Goal: Entertainment & Leisure: Browse casually

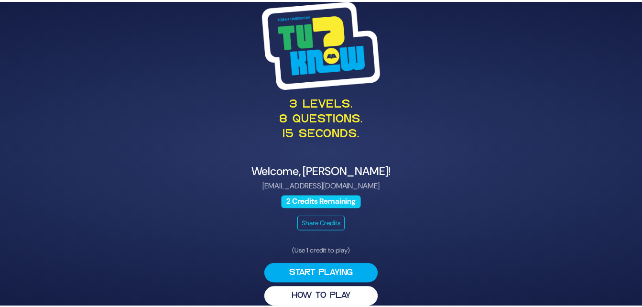
scroll to position [11, 0]
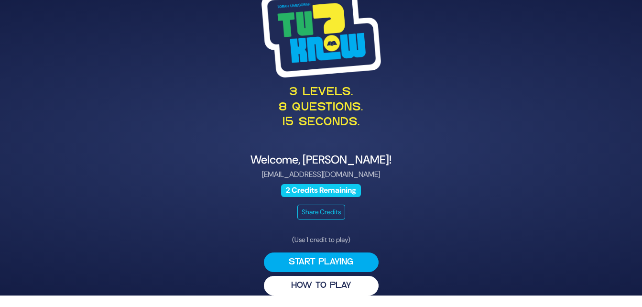
click at [325, 256] on button "Start Playing" at bounding box center [321, 262] width 115 height 20
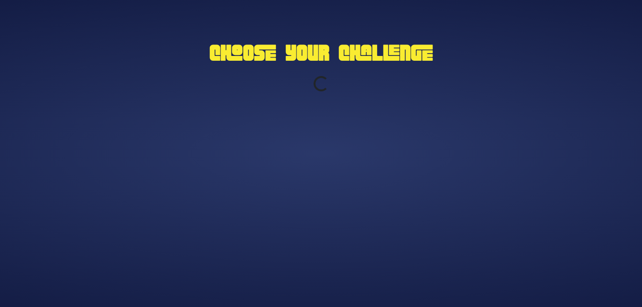
scroll to position [0, 0]
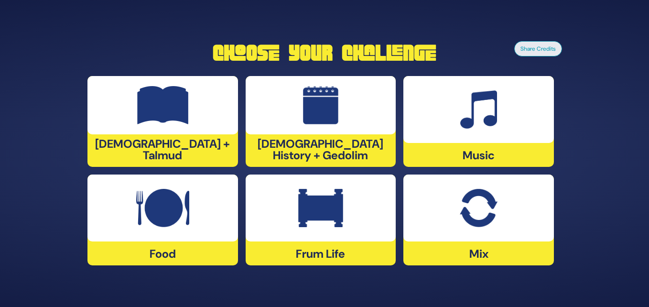
click at [468, 217] on img at bounding box center [478, 208] width 37 height 38
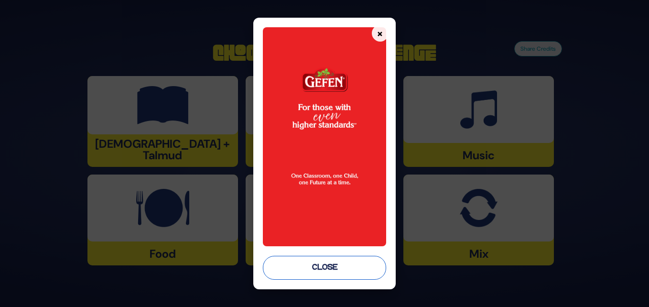
click at [328, 270] on button "Close" at bounding box center [324, 268] width 123 height 24
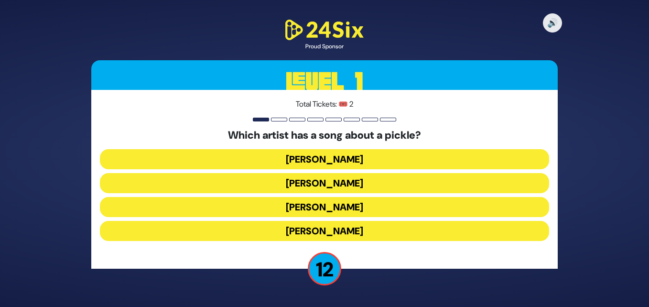
click at [328, 160] on button "[PERSON_NAME]" at bounding box center [324, 159] width 449 height 20
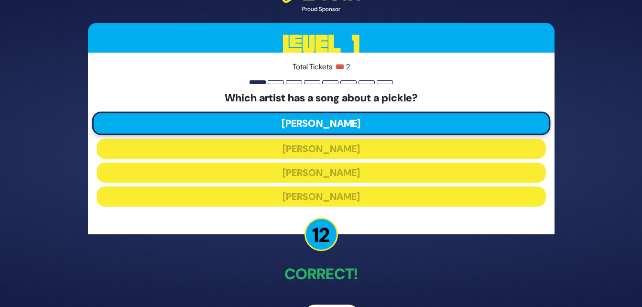
scroll to position [31, 0]
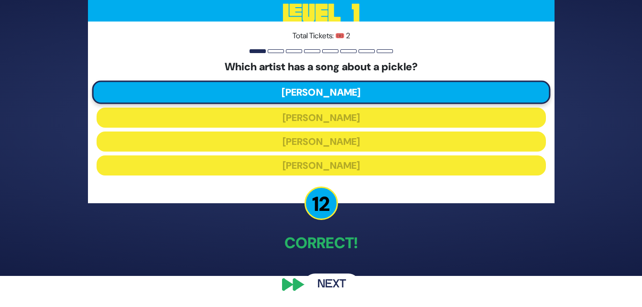
click at [337, 279] on button "Next" at bounding box center [331, 284] width 55 height 22
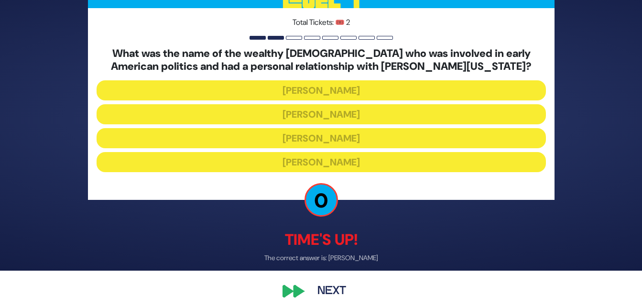
scroll to position [43, 0]
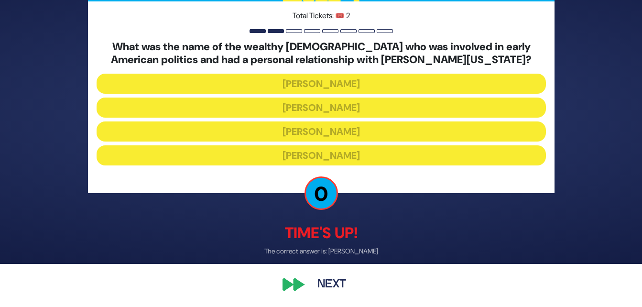
click at [328, 282] on button "Next" at bounding box center [331, 284] width 55 height 22
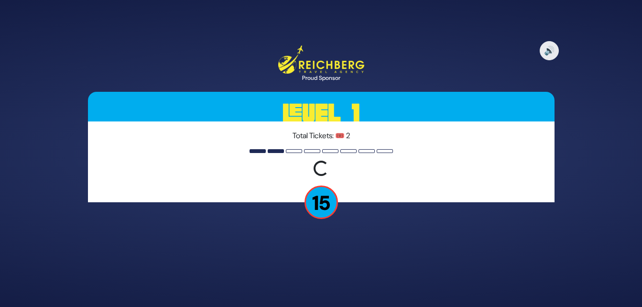
scroll to position [0, 0]
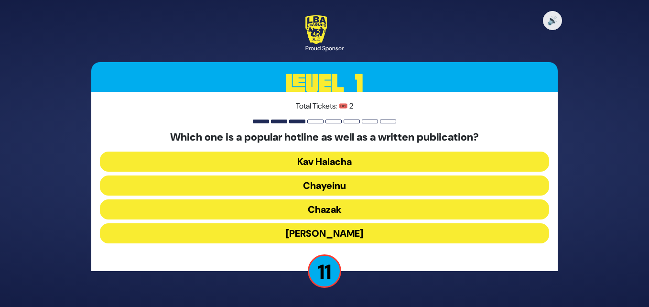
click at [314, 206] on button "Chazak" at bounding box center [324, 209] width 449 height 20
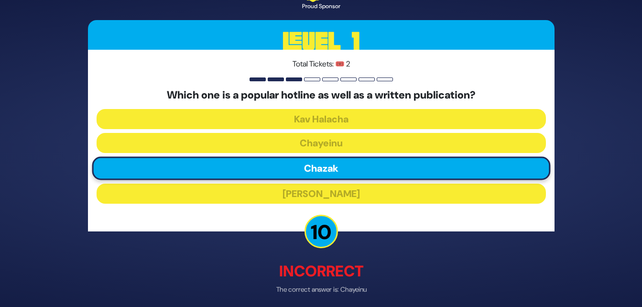
scroll to position [38, 0]
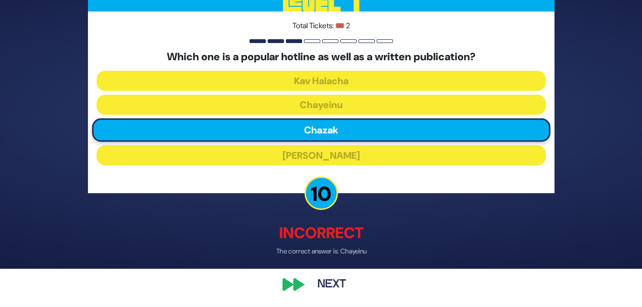
click at [326, 284] on button "Next" at bounding box center [331, 284] width 55 height 22
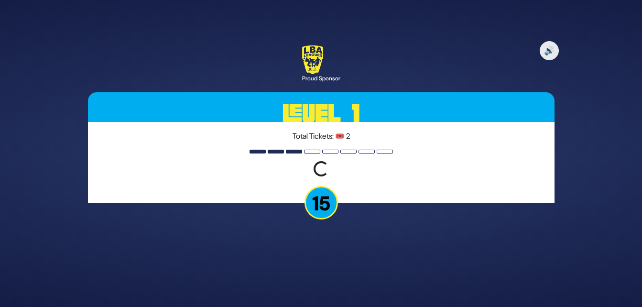
scroll to position [0, 0]
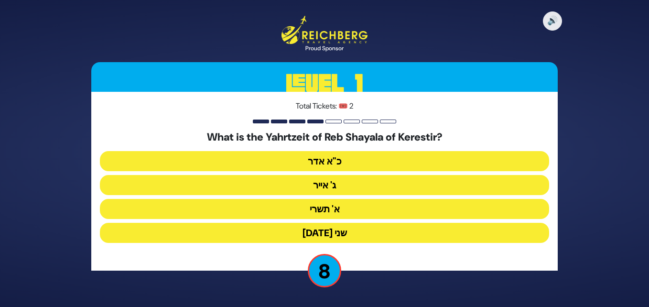
click at [324, 181] on button "ג' אייר" at bounding box center [324, 185] width 449 height 20
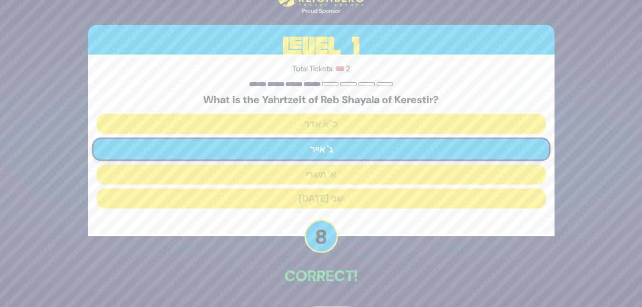
scroll to position [33, 0]
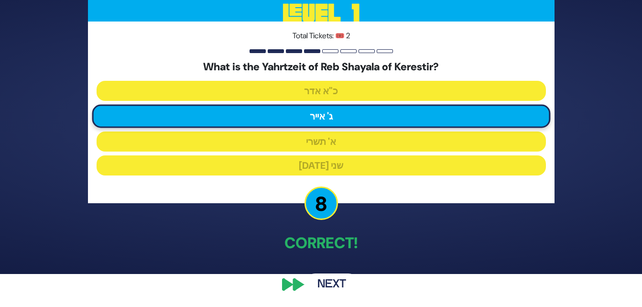
click at [318, 278] on button "Next" at bounding box center [331, 284] width 55 height 22
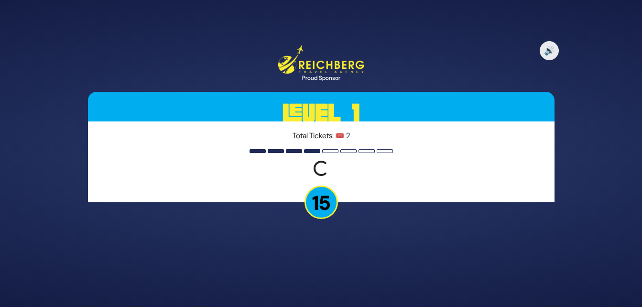
scroll to position [0, 0]
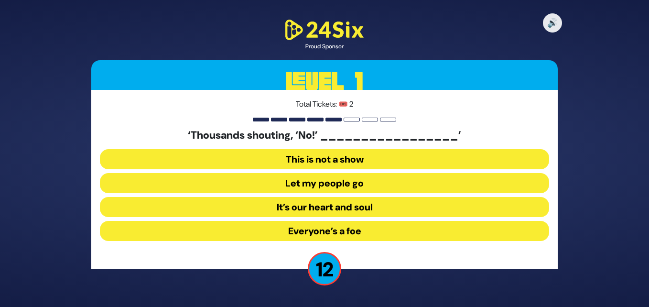
click at [354, 179] on button "Let my people go" at bounding box center [324, 183] width 449 height 20
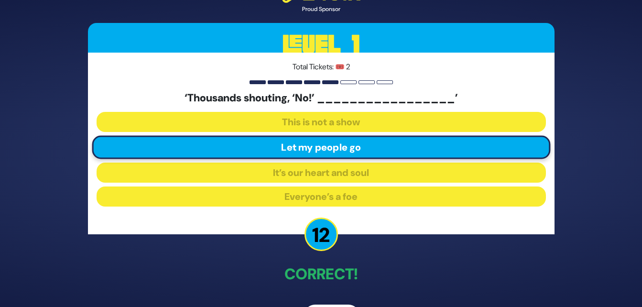
scroll to position [31, 0]
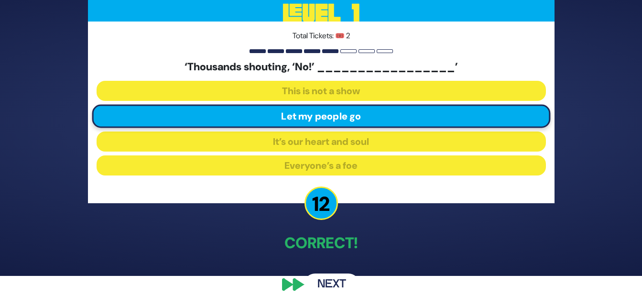
click at [330, 285] on button "Next" at bounding box center [331, 284] width 55 height 22
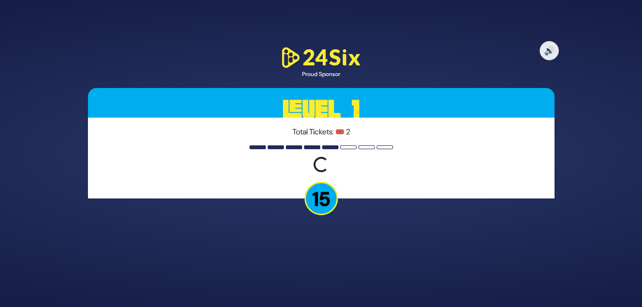
scroll to position [0, 0]
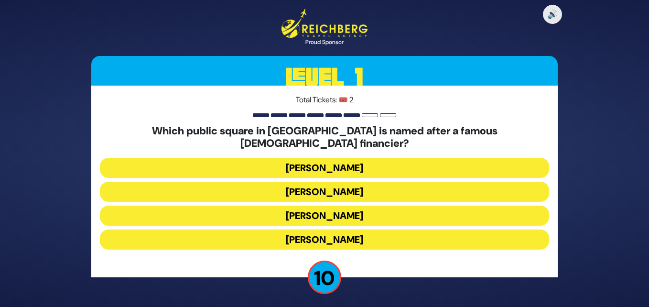
click at [356, 164] on button "[PERSON_NAME]" at bounding box center [324, 168] width 449 height 20
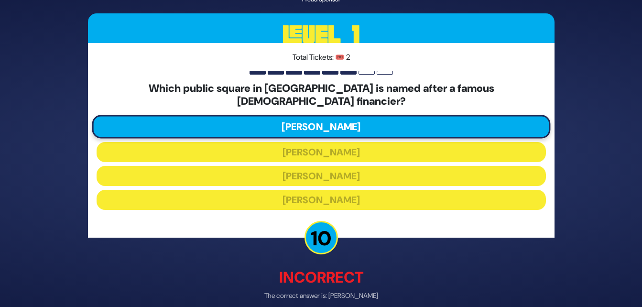
scroll to position [38, 0]
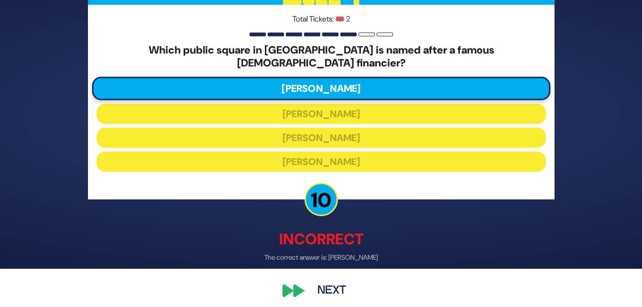
click at [319, 280] on button "Next" at bounding box center [331, 291] width 55 height 22
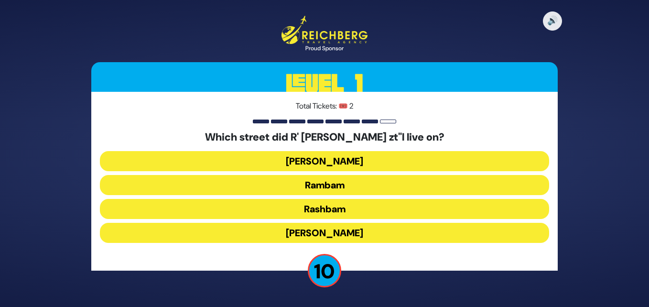
click at [344, 209] on button "Rashbam" at bounding box center [324, 209] width 449 height 20
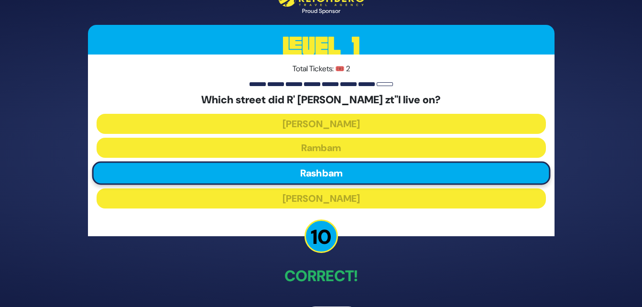
scroll to position [33, 0]
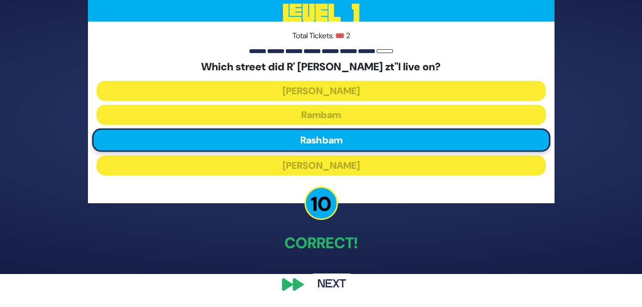
click at [329, 282] on button "Next" at bounding box center [331, 284] width 55 height 22
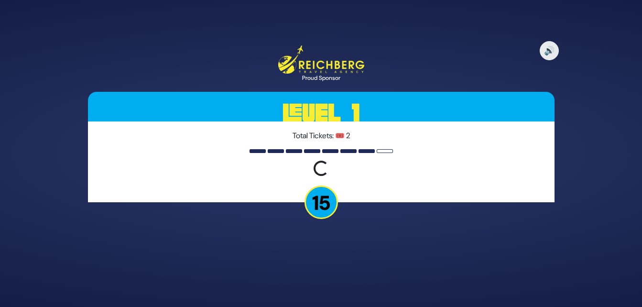
scroll to position [0, 0]
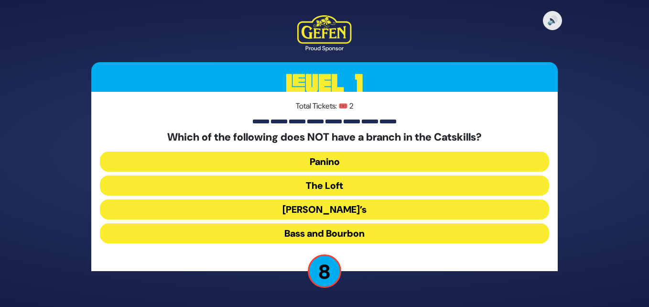
click at [345, 233] on button "Bass and Bourbon" at bounding box center [324, 233] width 449 height 20
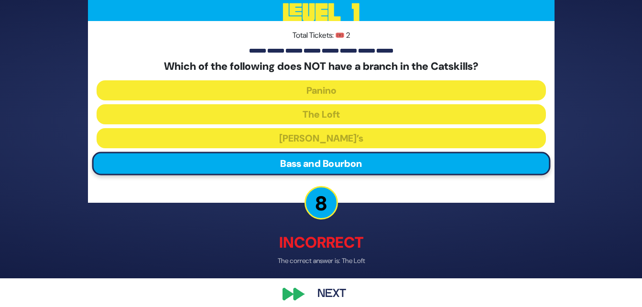
scroll to position [29, 0]
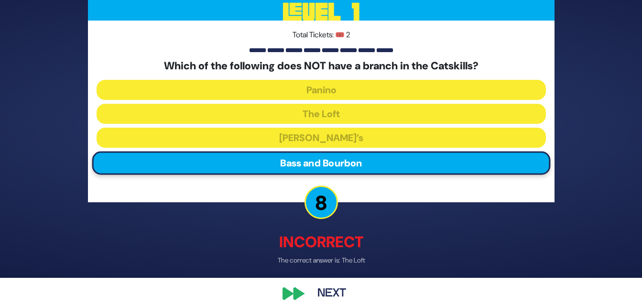
click at [336, 293] on button "Next" at bounding box center [331, 293] width 55 height 22
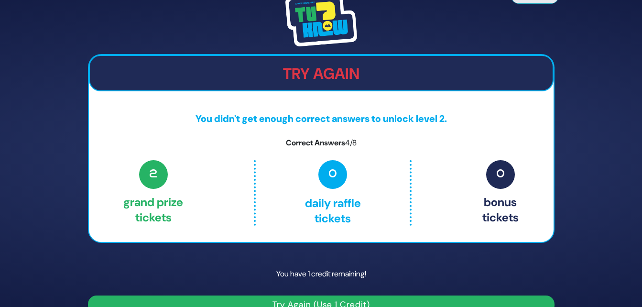
scroll to position [19, 0]
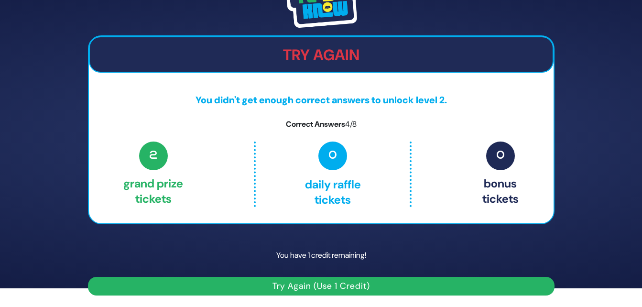
click at [337, 287] on button "Try Again (Use 1 Credit)" at bounding box center [321, 286] width 466 height 19
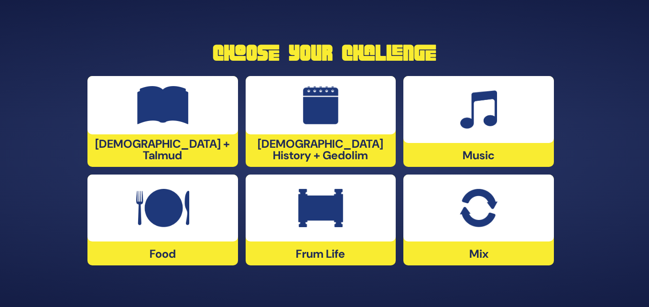
click at [457, 223] on div at bounding box center [478, 207] width 151 height 67
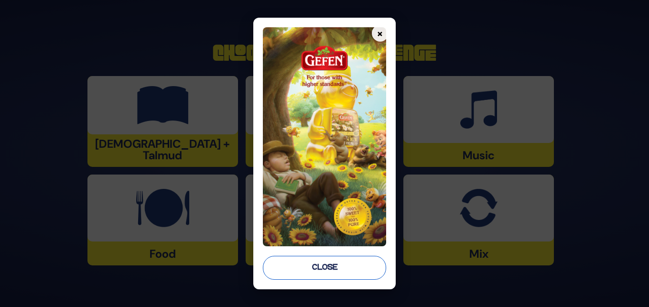
click at [336, 261] on button "Close" at bounding box center [324, 268] width 123 height 24
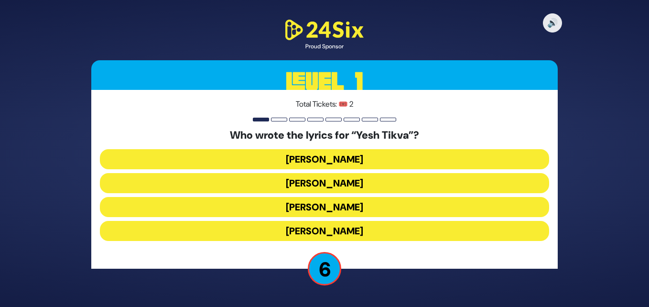
click at [335, 203] on button "[PERSON_NAME]" at bounding box center [324, 207] width 449 height 20
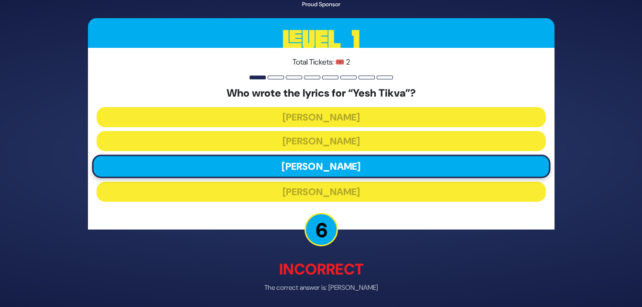
scroll to position [36, 0]
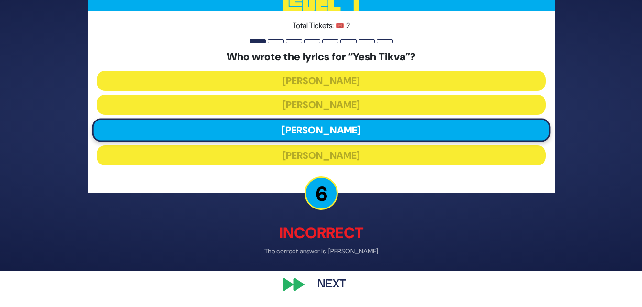
click at [322, 282] on button "Next" at bounding box center [331, 284] width 55 height 22
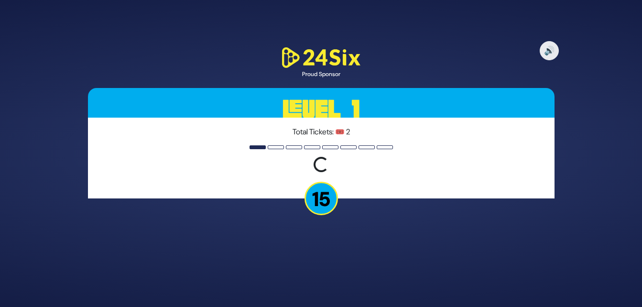
scroll to position [0, 0]
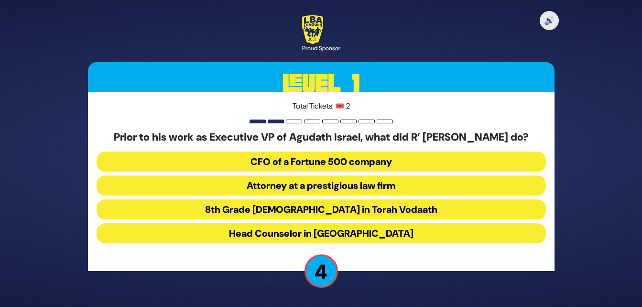
click at [336, 213] on button "8th Grade [DEMOGRAPHIC_DATA] in Torah Vodaath" at bounding box center [321, 209] width 449 height 20
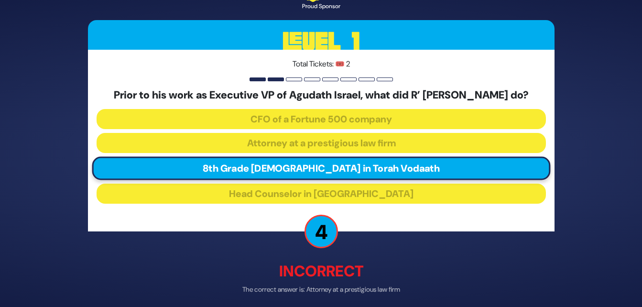
scroll to position [44, 0]
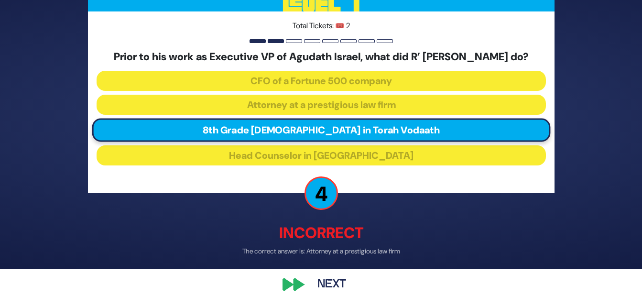
click at [335, 282] on button "Next" at bounding box center [331, 284] width 55 height 22
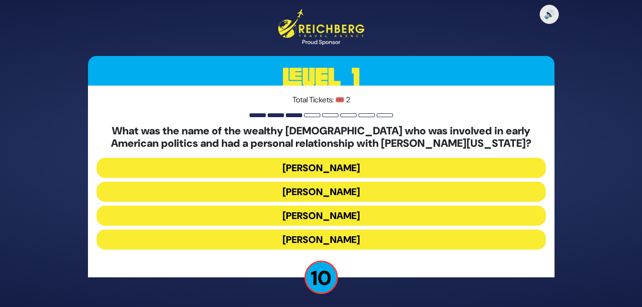
click at [329, 185] on button "[PERSON_NAME]" at bounding box center [321, 192] width 449 height 20
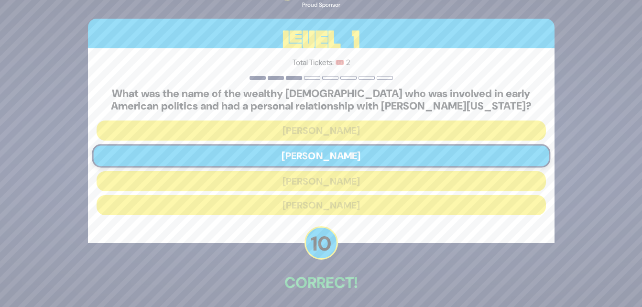
scroll to position [40, 0]
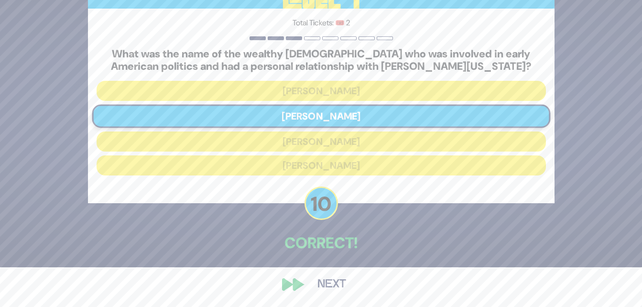
click at [332, 284] on button "Next" at bounding box center [331, 284] width 55 height 22
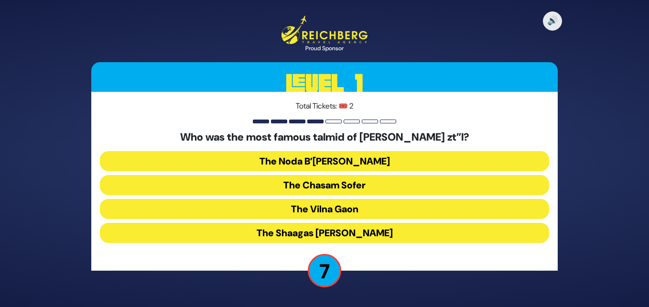
click at [353, 182] on button "The Chasam Sofer" at bounding box center [324, 185] width 449 height 20
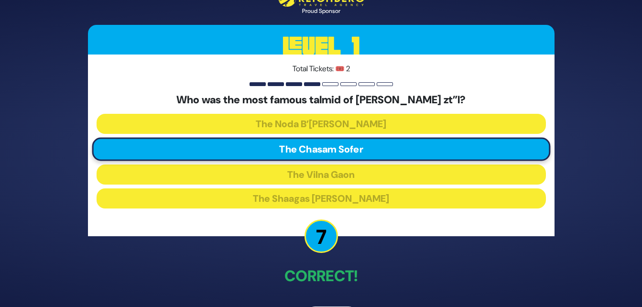
scroll to position [33, 0]
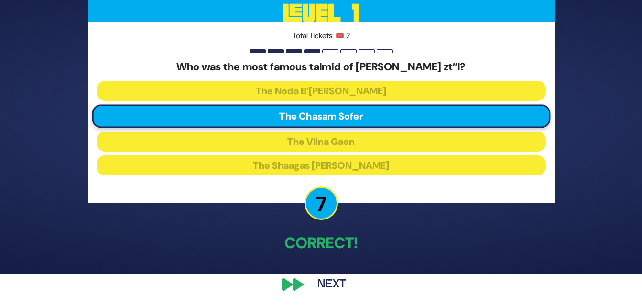
click at [337, 282] on button "Next" at bounding box center [331, 284] width 55 height 22
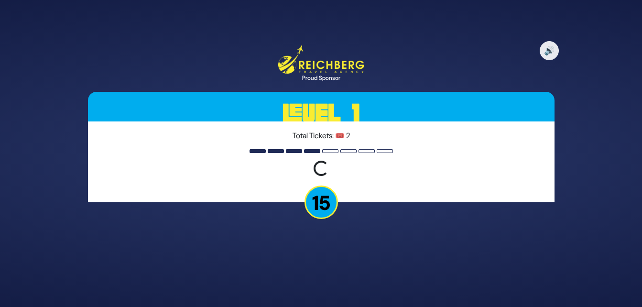
scroll to position [0, 0]
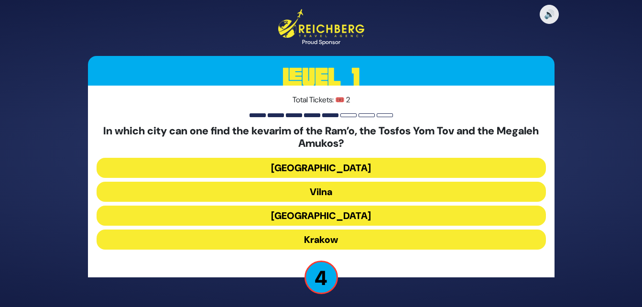
click at [318, 236] on button "Krakow" at bounding box center [321, 239] width 449 height 20
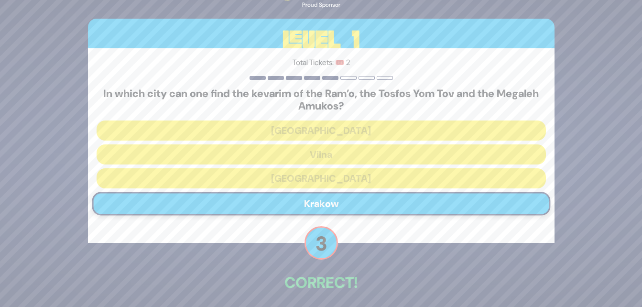
scroll to position [40, 0]
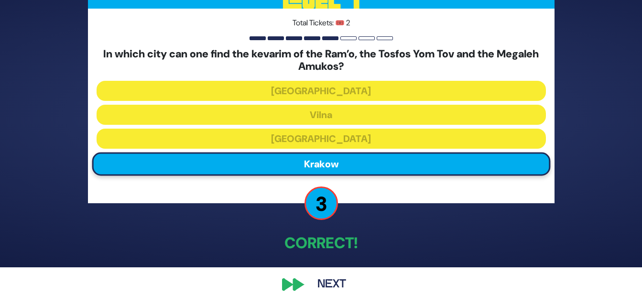
click at [321, 283] on button "Next" at bounding box center [331, 284] width 55 height 22
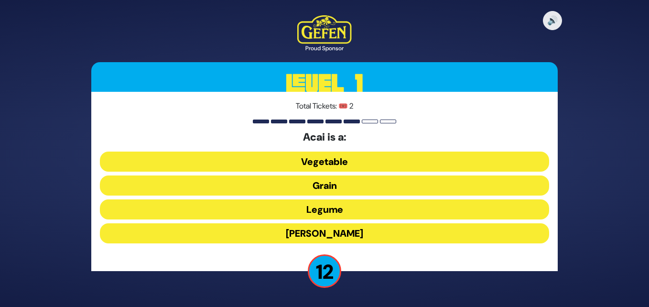
click at [310, 234] on button "Berry" at bounding box center [324, 233] width 449 height 20
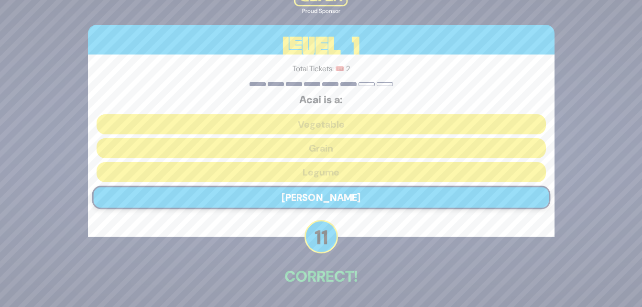
scroll to position [33, 0]
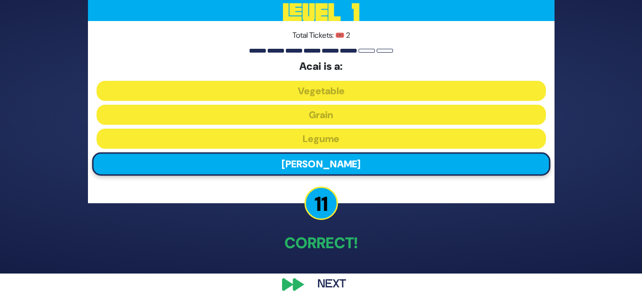
click at [323, 278] on button "Next" at bounding box center [331, 284] width 55 height 22
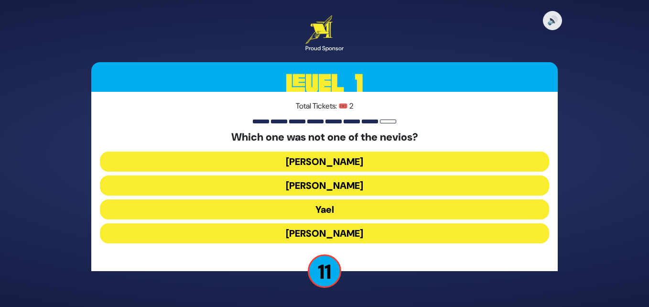
click at [328, 225] on button "Sarah Imeinu" at bounding box center [324, 233] width 449 height 20
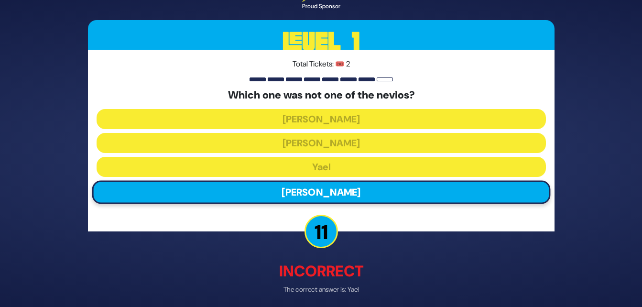
scroll to position [38, 0]
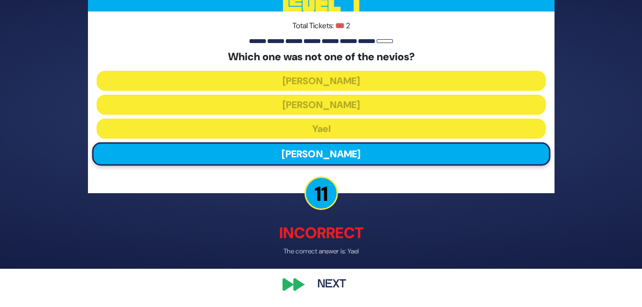
click at [325, 281] on button "Next" at bounding box center [331, 284] width 55 height 22
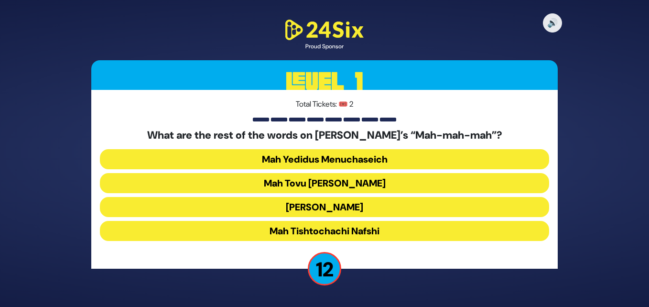
click at [347, 186] on button "Mah Tovu Ohalecha Yaakov" at bounding box center [324, 183] width 449 height 20
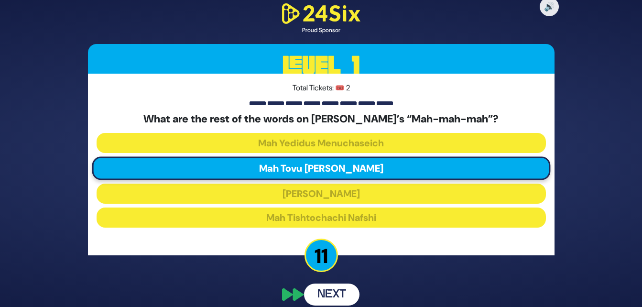
click at [331, 289] on button "Next" at bounding box center [331, 294] width 55 height 22
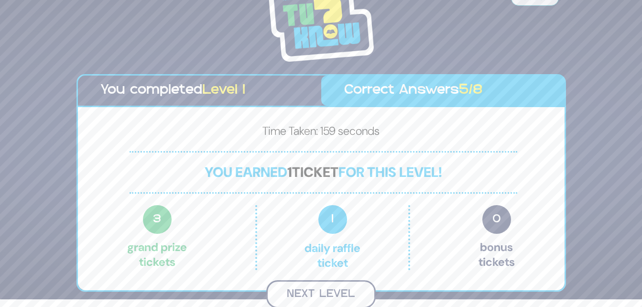
scroll to position [6, 0]
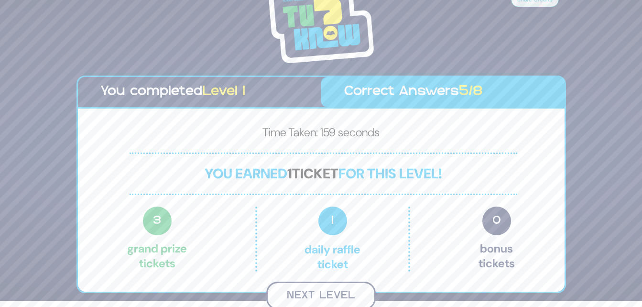
click at [315, 291] on button "Next Level" at bounding box center [320, 296] width 109 height 28
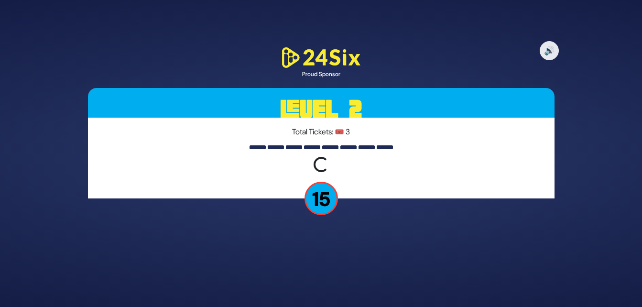
scroll to position [0, 0]
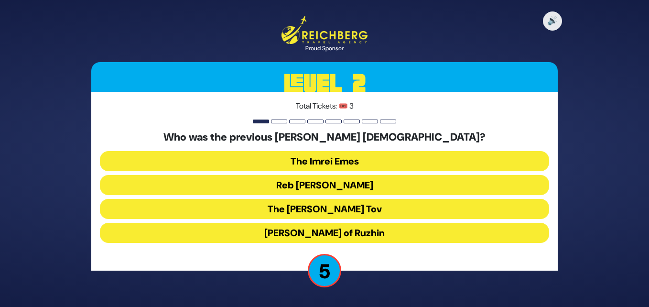
click at [349, 158] on button "The Imrei Emes" at bounding box center [324, 161] width 449 height 20
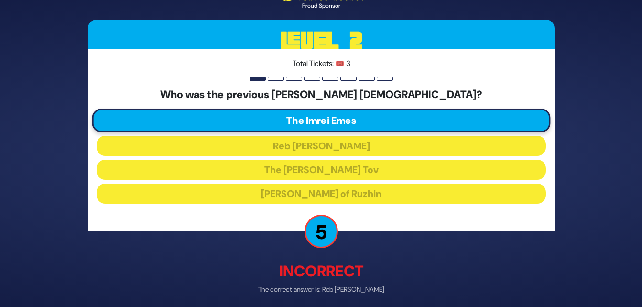
scroll to position [38, 0]
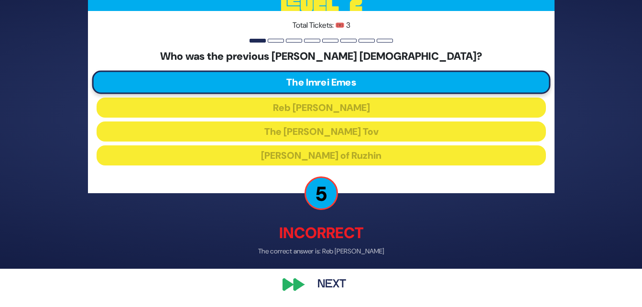
click at [322, 282] on button "Next" at bounding box center [331, 284] width 55 height 22
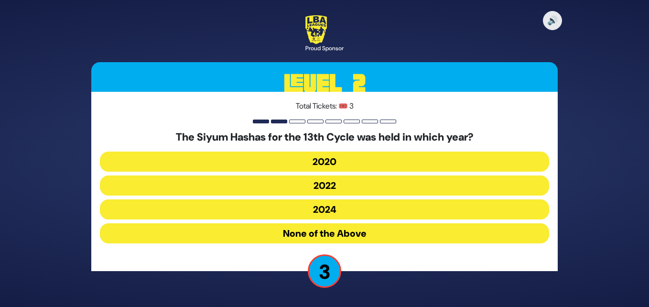
click at [325, 159] on button "2020" at bounding box center [324, 162] width 449 height 20
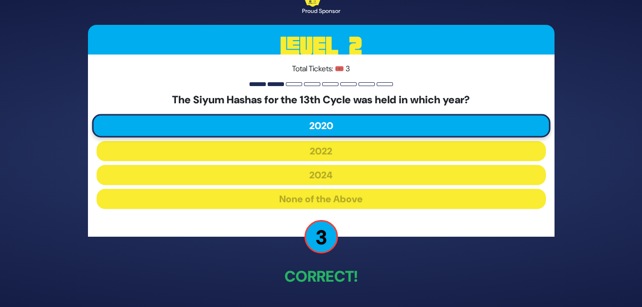
scroll to position [33, 0]
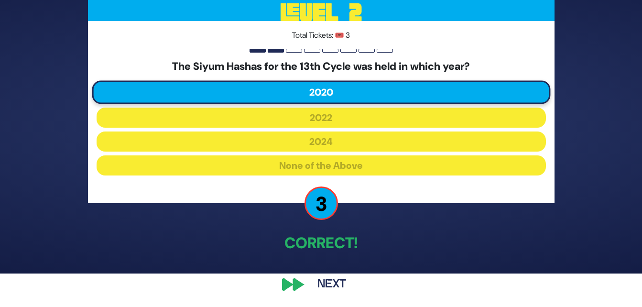
click at [325, 277] on button "Next" at bounding box center [331, 284] width 55 height 22
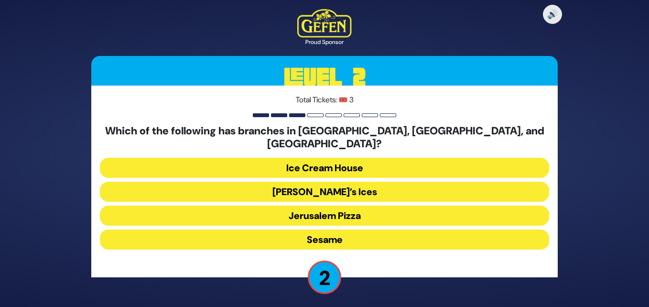
click at [335, 188] on button "Rita’s Ices" at bounding box center [324, 192] width 449 height 20
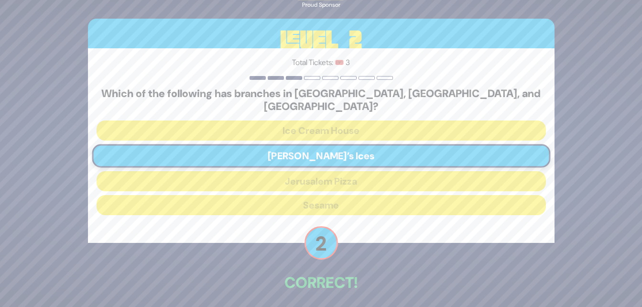
scroll to position [33, 0]
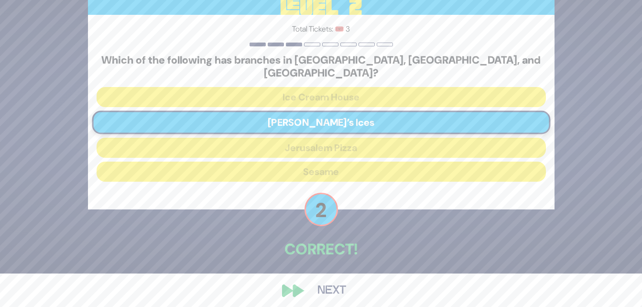
click at [332, 280] on button "Next" at bounding box center [331, 291] width 55 height 22
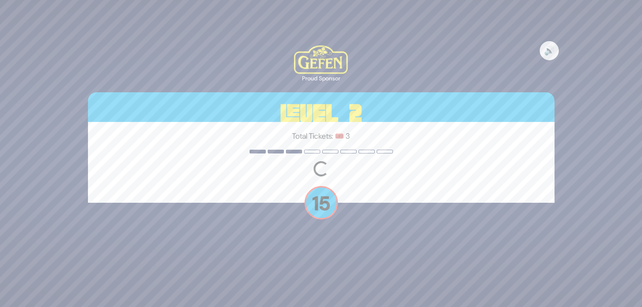
scroll to position [0, 0]
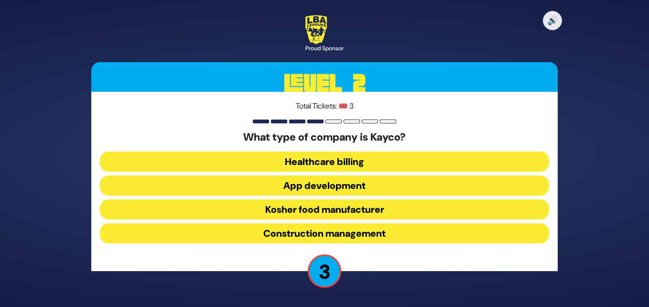
click at [346, 211] on button "Kosher food manufacturer" at bounding box center [324, 209] width 449 height 20
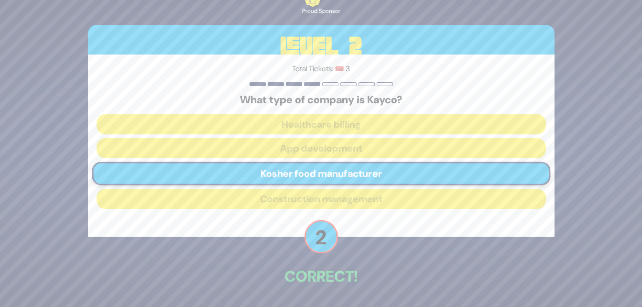
scroll to position [33, 0]
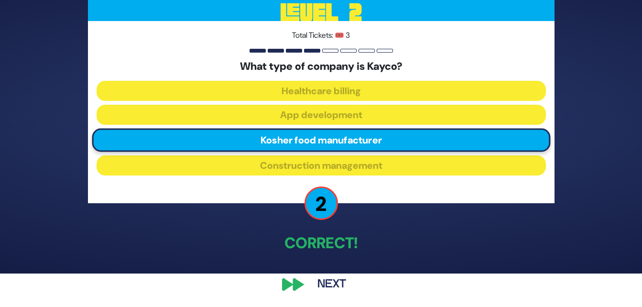
click at [327, 283] on button "Next" at bounding box center [331, 284] width 55 height 22
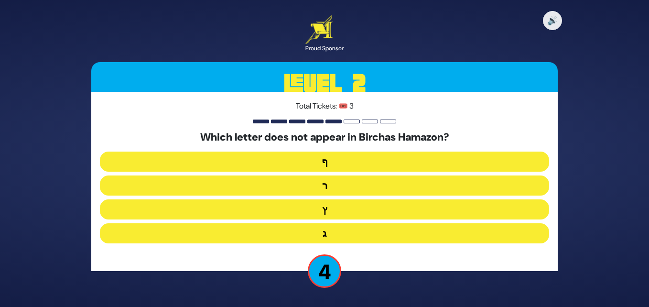
click at [346, 162] on button "ף" at bounding box center [324, 162] width 449 height 20
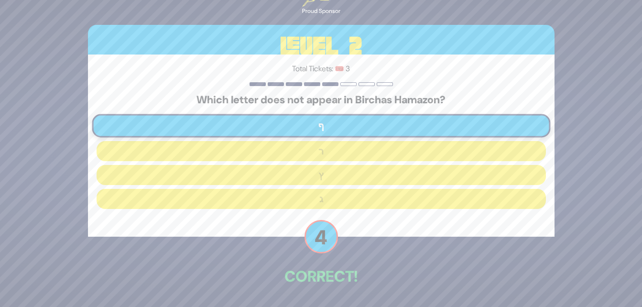
scroll to position [33, 0]
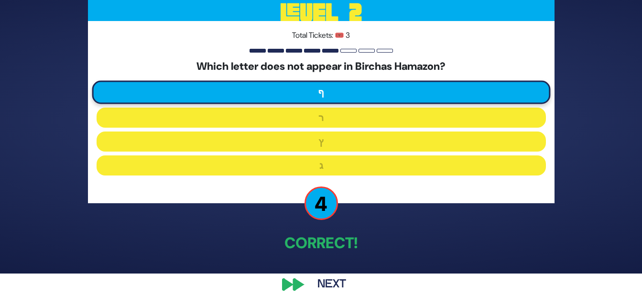
click at [331, 284] on button "Next" at bounding box center [331, 284] width 55 height 22
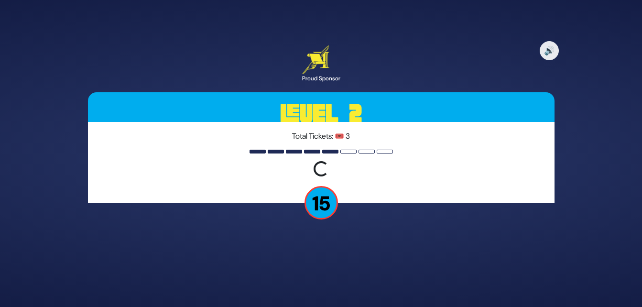
scroll to position [0, 0]
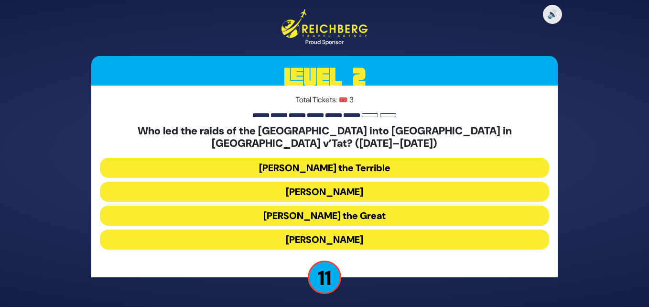
click at [353, 182] on button "Bogdan Chmielnicki" at bounding box center [324, 192] width 449 height 20
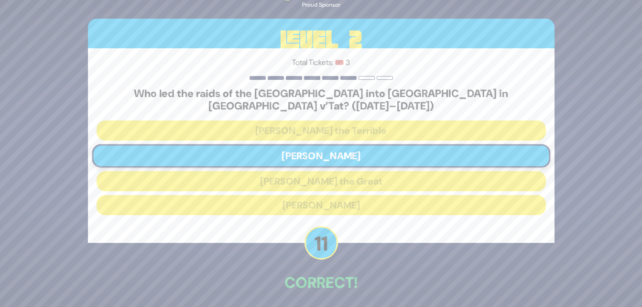
scroll to position [33, 0]
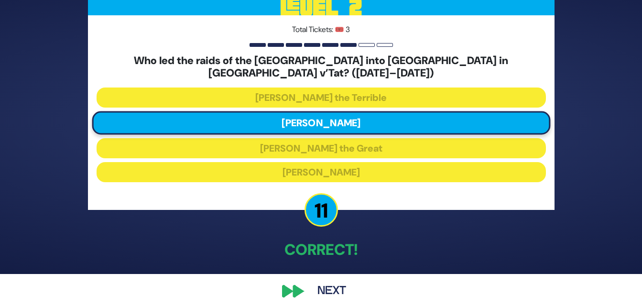
click at [323, 281] on button "Next" at bounding box center [331, 291] width 55 height 22
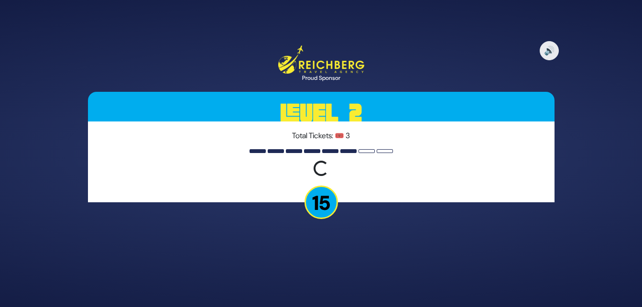
scroll to position [0, 0]
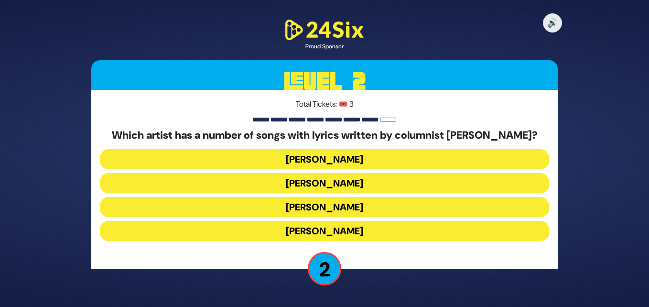
click at [311, 228] on button "Baruch Levine" at bounding box center [324, 231] width 449 height 20
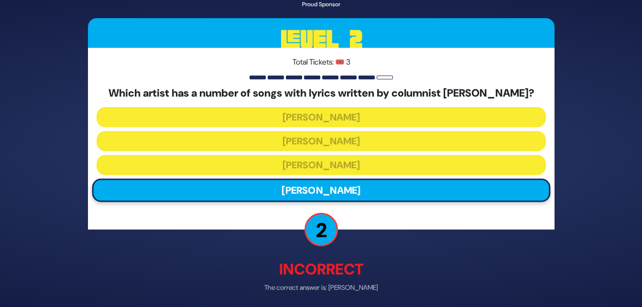
scroll to position [36, 0]
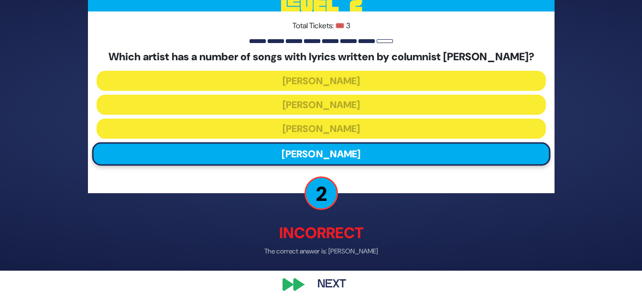
click at [324, 284] on button "Next" at bounding box center [331, 284] width 55 height 22
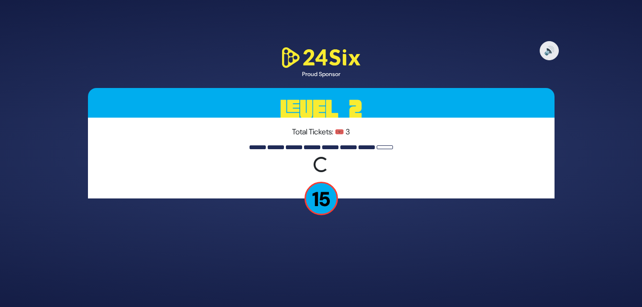
scroll to position [0, 0]
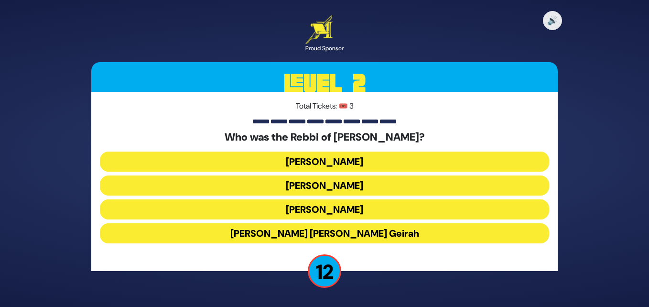
click at [339, 182] on button "Achiya Hashiloni" at bounding box center [324, 185] width 449 height 20
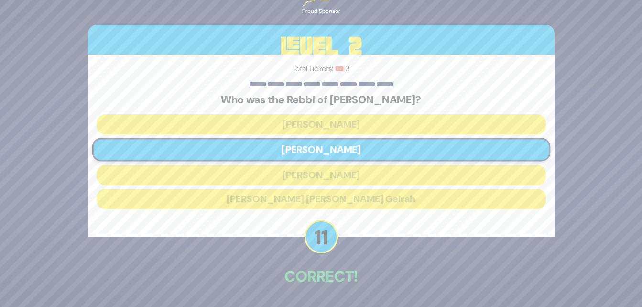
scroll to position [33, 0]
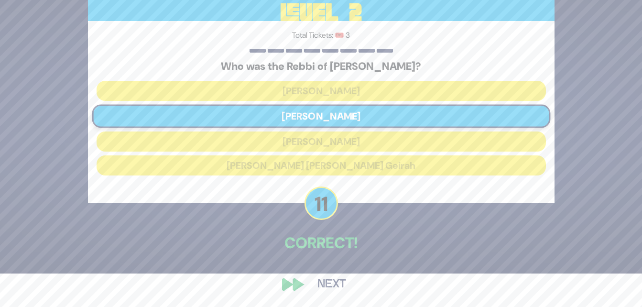
click at [332, 279] on button "Next" at bounding box center [331, 284] width 55 height 22
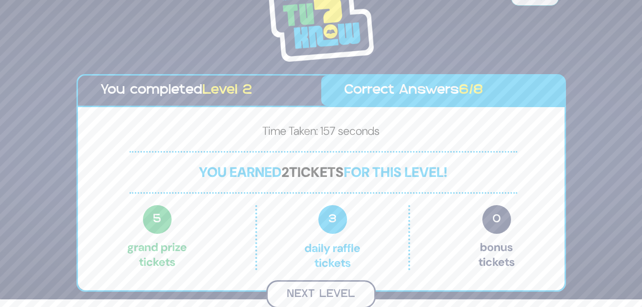
scroll to position [6, 0]
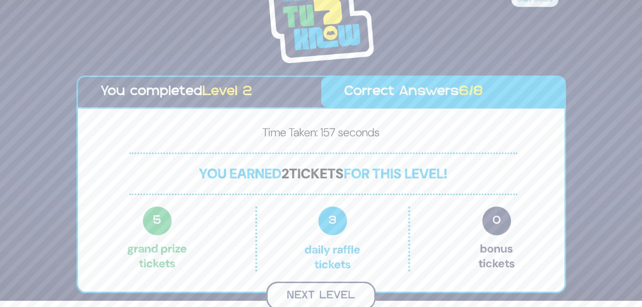
click at [347, 292] on button "Next Level" at bounding box center [320, 296] width 109 height 28
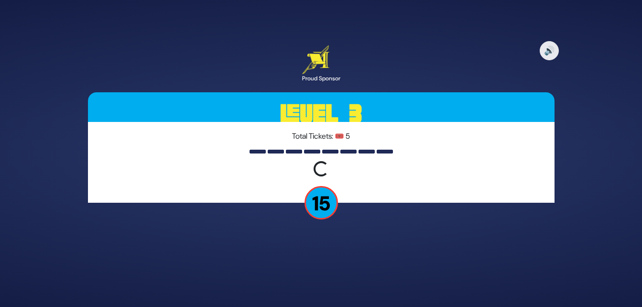
scroll to position [0, 0]
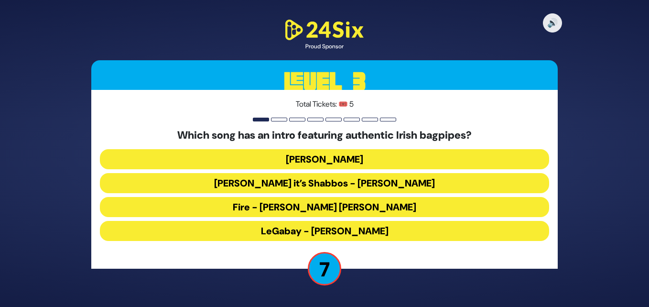
click at [373, 183] on button "Baruch Hashem it’s Shabbos - Yaakov Shwekey" at bounding box center [324, 183] width 449 height 20
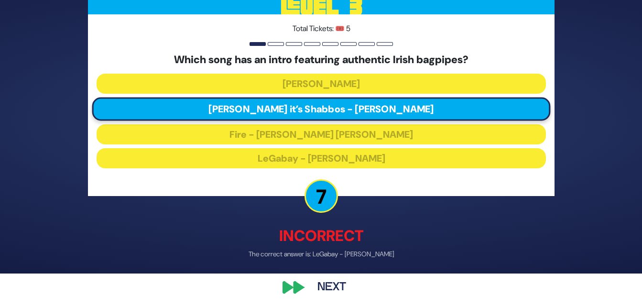
scroll to position [36, 0]
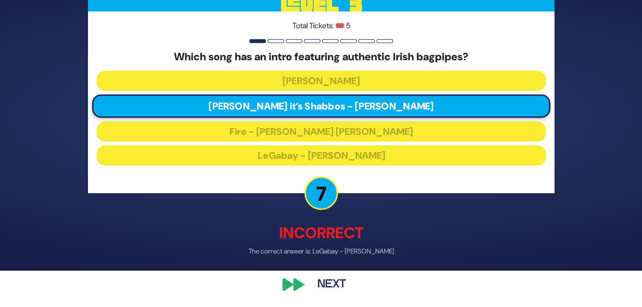
click at [329, 281] on button "Next" at bounding box center [331, 284] width 55 height 22
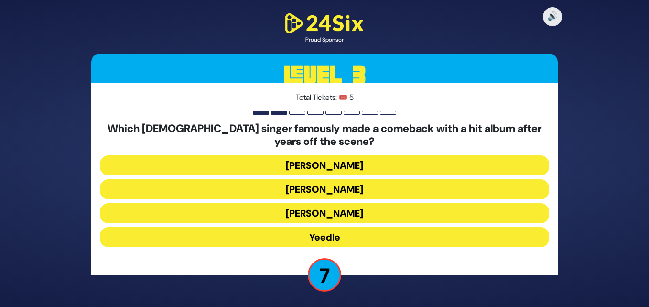
click at [315, 240] on button "Yeedle" at bounding box center [324, 237] width 449 height 20
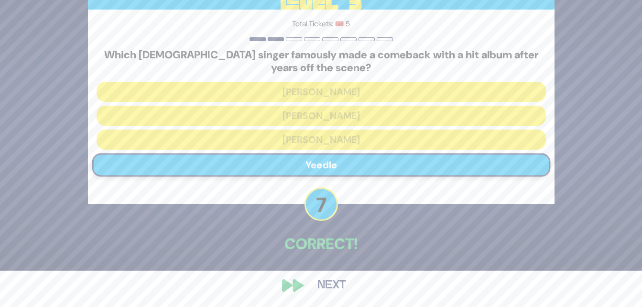
scroll to position [37, 0]
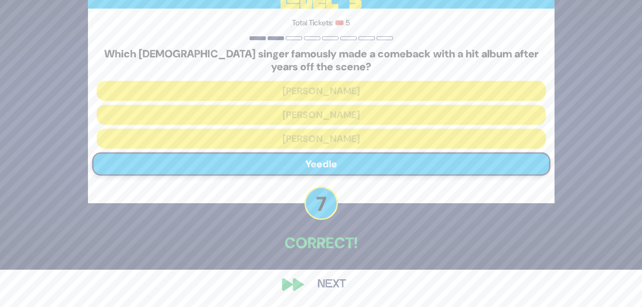
click at [334, 281] on button "Next" at bounding box center [331, 284] width 55 height 22
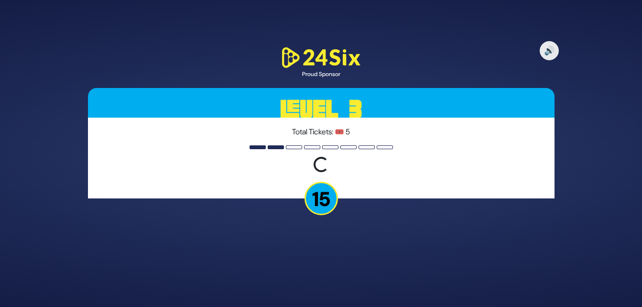
scroll to position [0, 0]
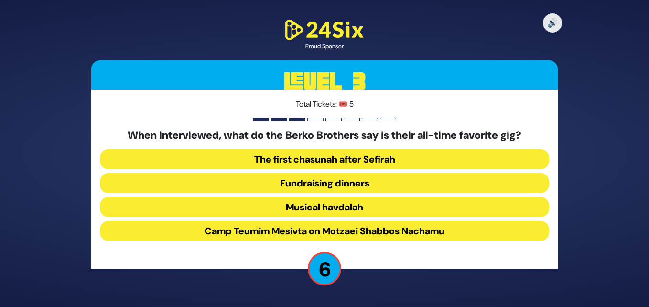
click at [318, 228] on button "Camp Teumim Mesivta on Motzaei Shabbos Nachamu" at bounding box center [324, 231] width 449 height 20
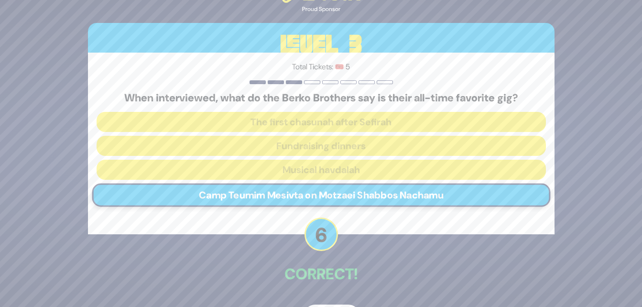
scroll to position [31, 0]
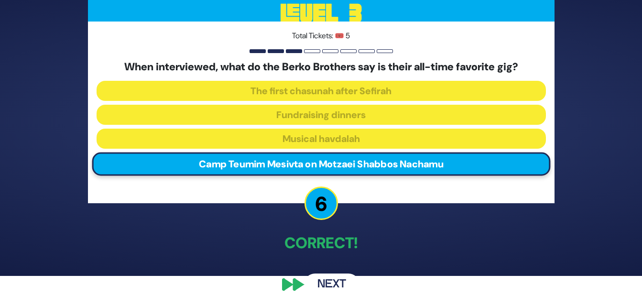
click at [327, 278] on button "Next" at bounding box center [331, 284] width 55 height 22
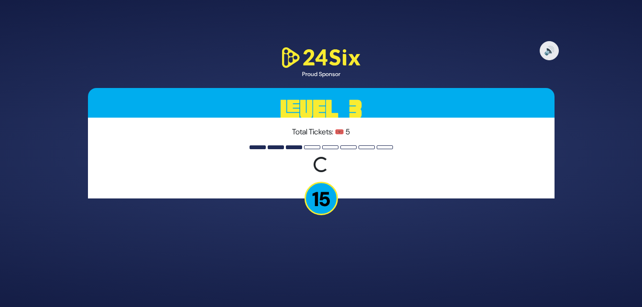
scroll to position [0, 0]
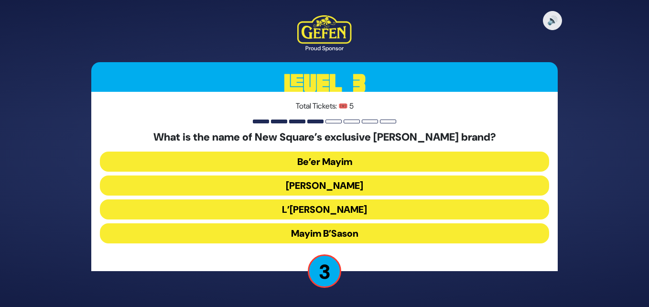
click at [350, 162] on button "Be’er Mayim" at bounding box center [324, 162] width 449 height 20
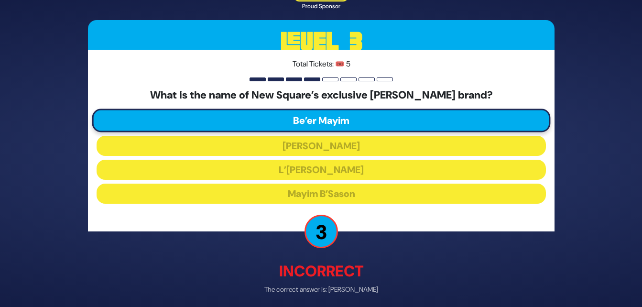
scroll to position [38, 0]
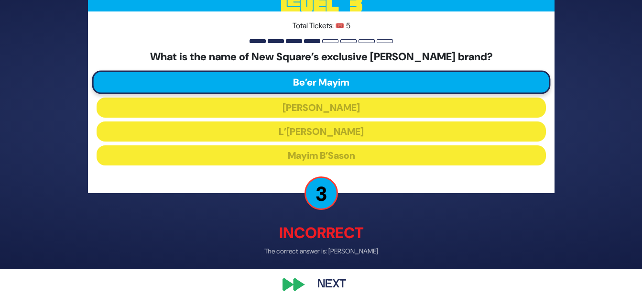
click at [326, 280] on button "Next" at bounding box center [331, 284] width 55 height 22
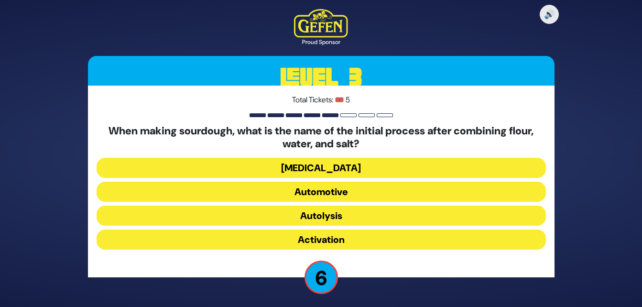
click at [318, 243] on button "Activation" at bounding box center [321, 239] width 449 height 20
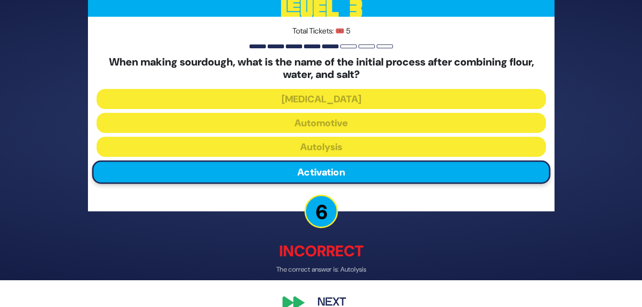
scroll to position [44, 0]
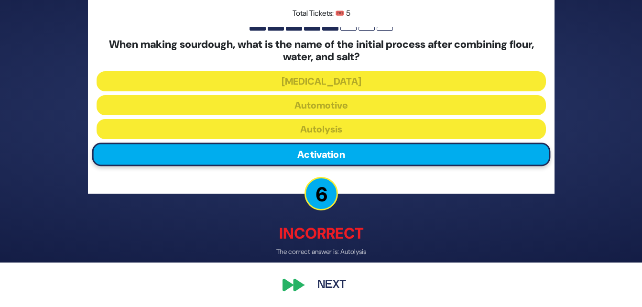
click at [324, 278] on button "Next" at bounding box center [331, 284] width 55 height 22
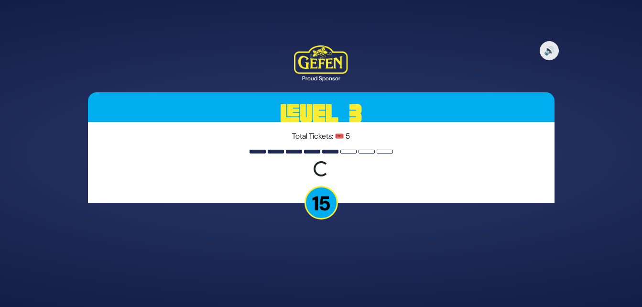
scroll to position [0, 0]
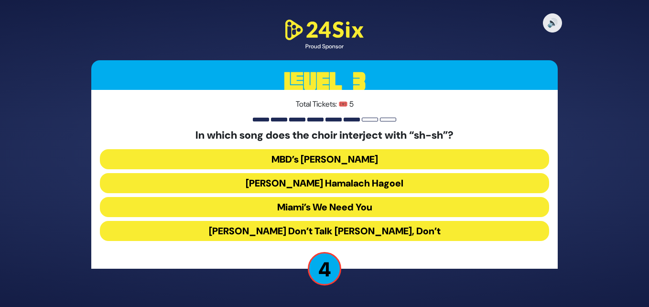
click at [382, 185] on button "Abie Rotenberg’s Hamalach Hagoel" at bounding box center [324, 183] width 449 height 20
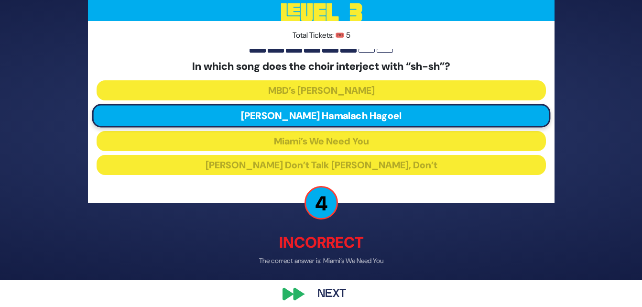
scroll to position [36, 0]
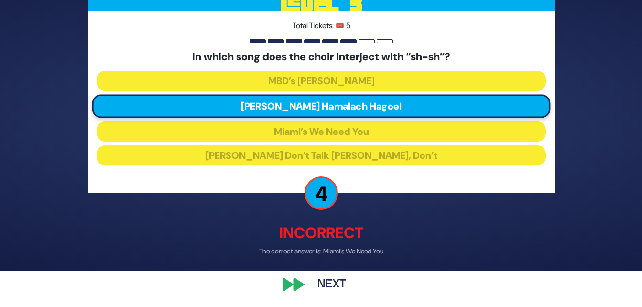
click at [326, 278] on button "Next" at bounding box center [331, 284] width 55 height 22
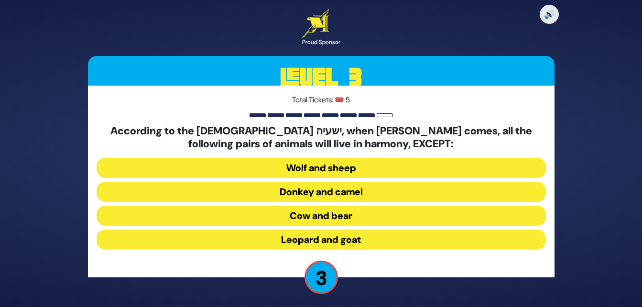
click at [338, 195] on button "Donkey and camel" at bounding box center [321, 192] width 449 height 20
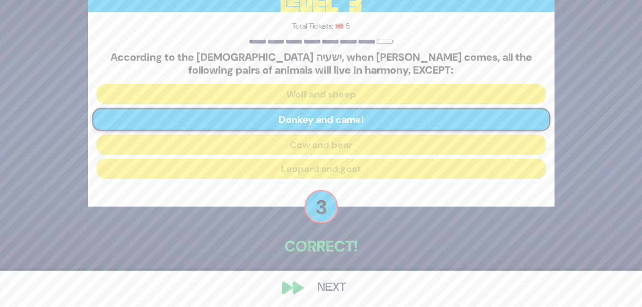
scroll to position [40, 0]
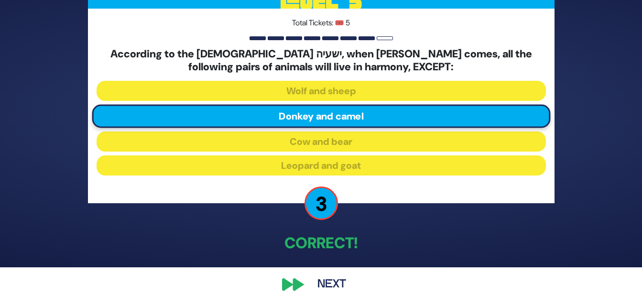
click at [331, 280] on button "Next" at bounding box center [331, 284] width 55 height 22
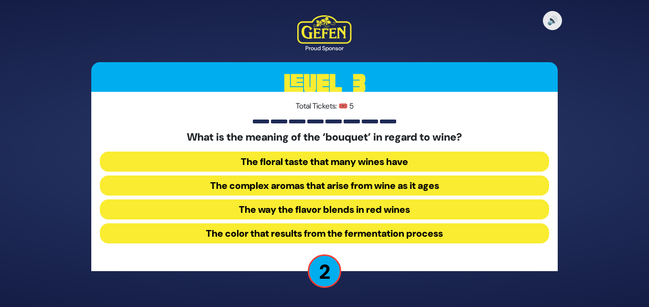
click at [368, 182] on button "The complex aromas that arise from wine as it ages" at bounding box center [324, 185] width 449 height 20
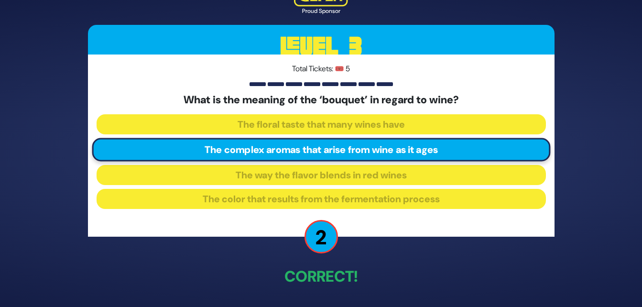
scroll to position [33, 0]
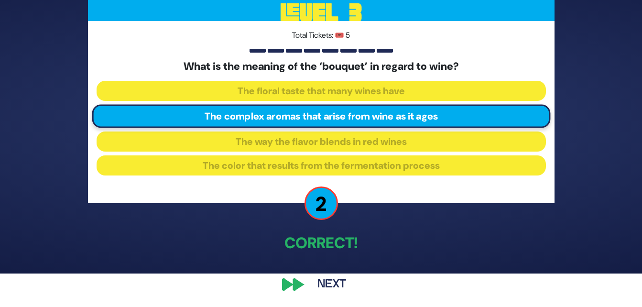
click at [336, 278] on button "Next" at bounding box center [331, 284] width 55 height 22
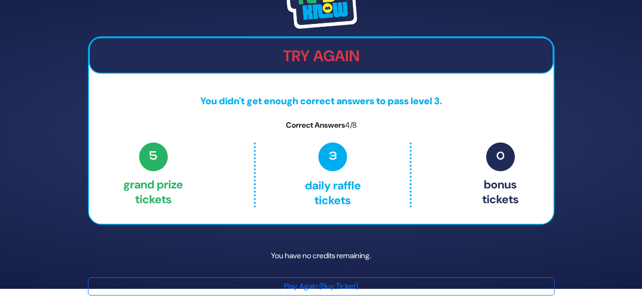
scroll to position [0, 0]
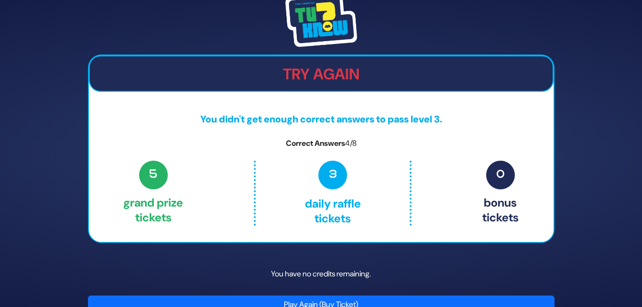
click at [312, 304] on button "Play Again (Buy Ticket)" at bounding box center [321, 304] width 466 height 18
